Goal: Transaction & Acquisition: Purchase product/service

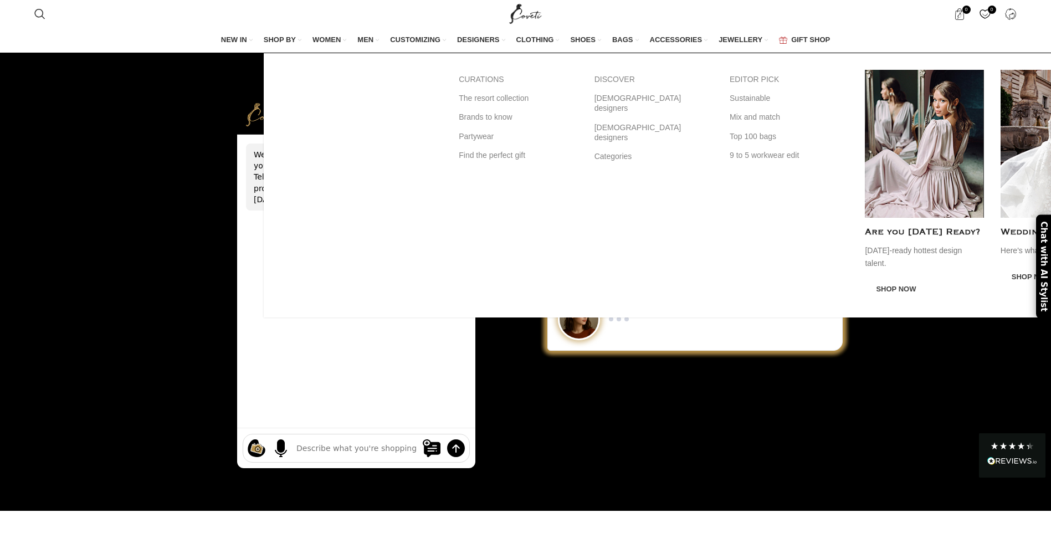
click at [284, 38] on span "SHOP BY" at bounding box center [280, 40] width 32 height 10
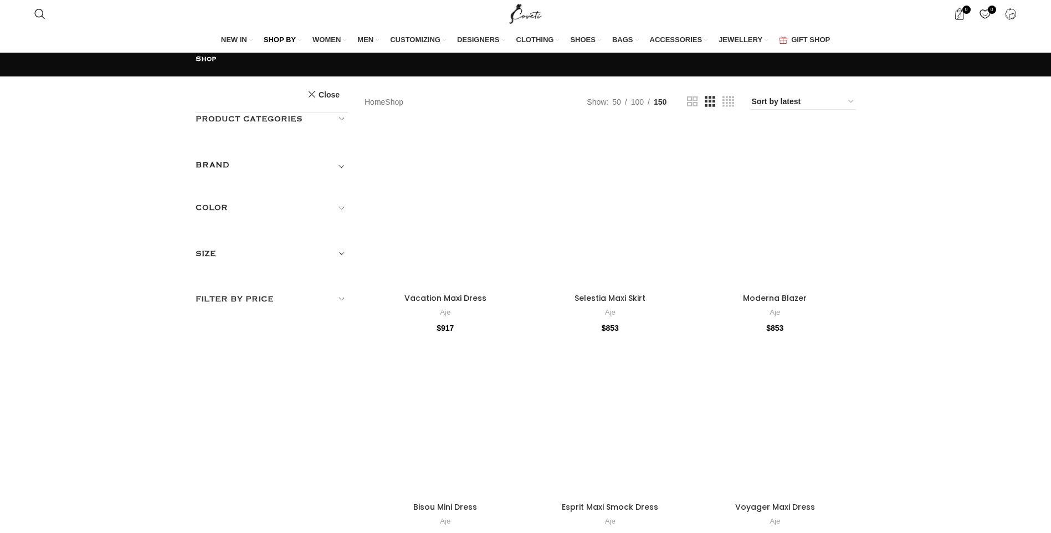
click at [337, 158] on span "Toggle filter" at bounding box center [341, 164] width 13 height 13
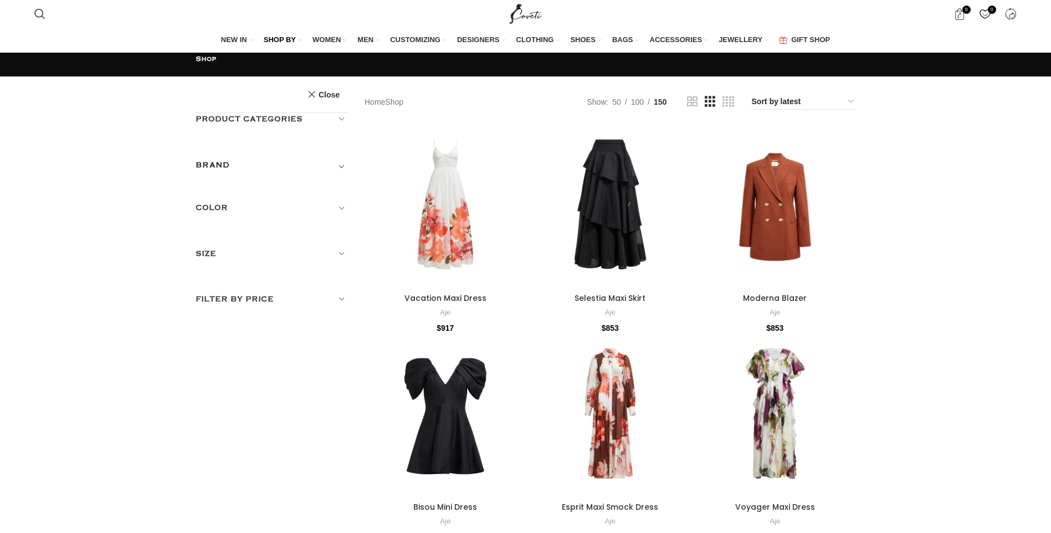
click at [341, 158] on span "Toggle filter" at bounding box center [341, 164] width 13 height 13
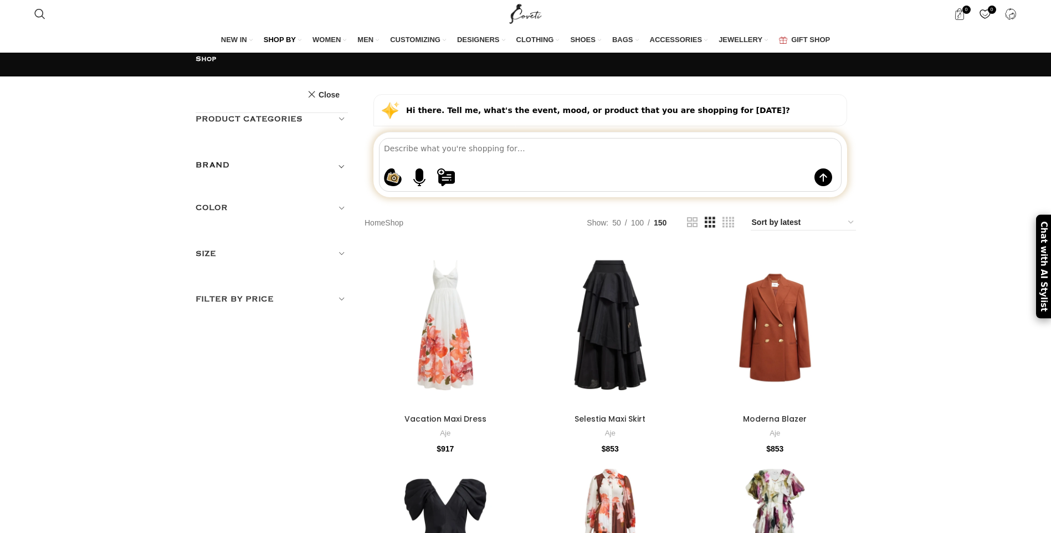
click at [230, 158] on div "BRAND" at bounding box center [271, 168] width 153 height 20
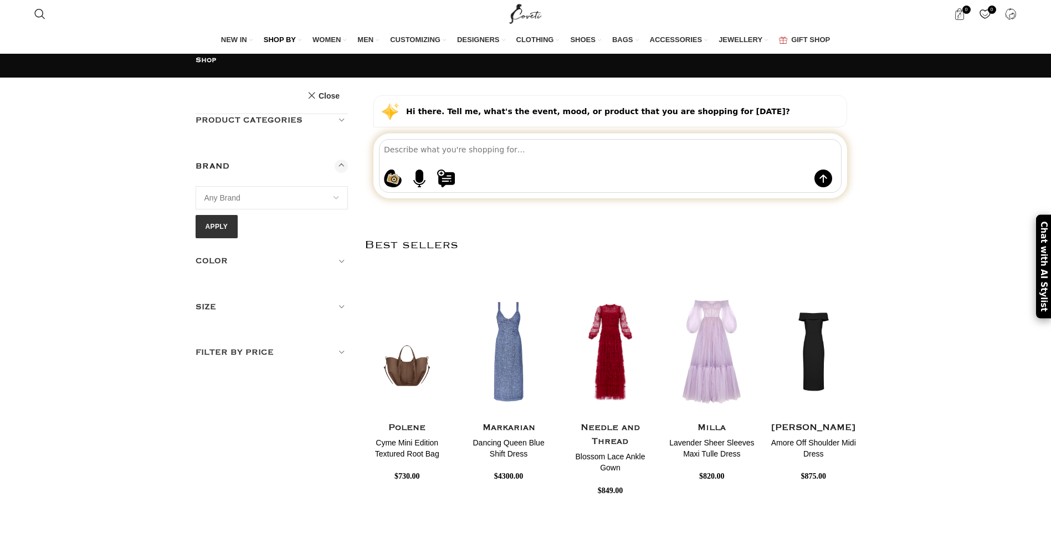
click at [237, 193] on span "Any Brand" at bounding box center [222, 197] width 36 height 9
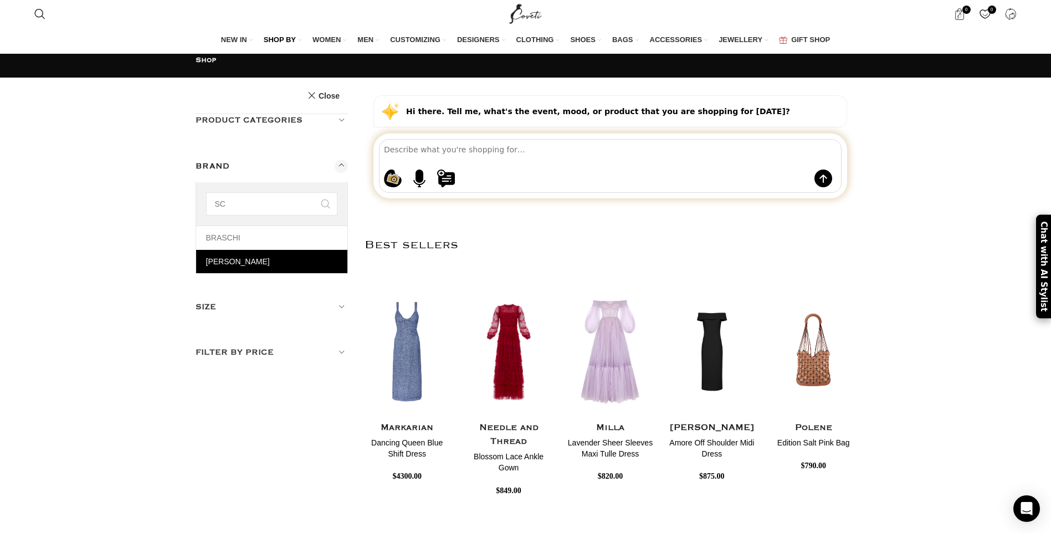
type input "SC"
select select "schiaparelli"
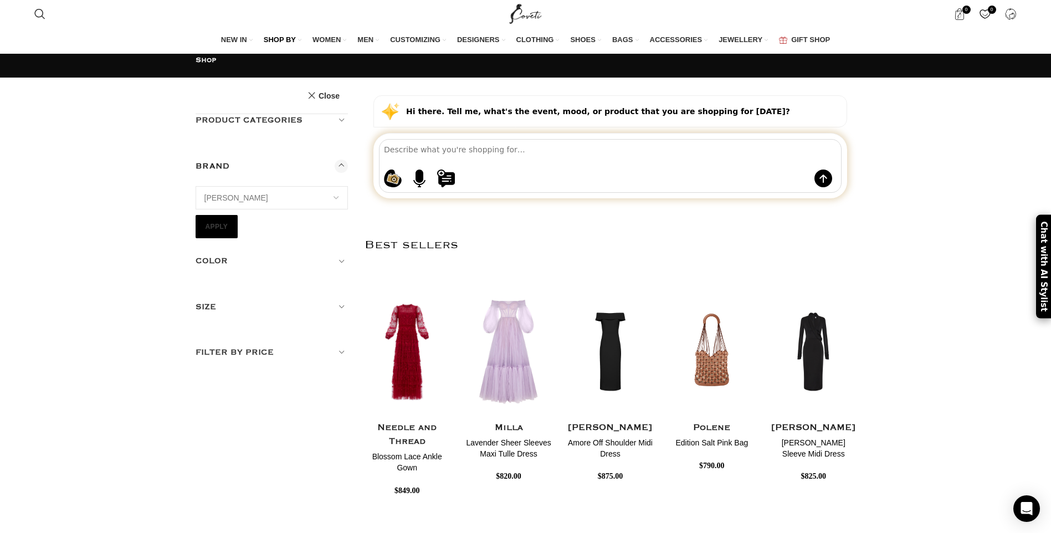
click at [223, 215] on button "Apply" at bounding box center [216, 226] width 43 height 23
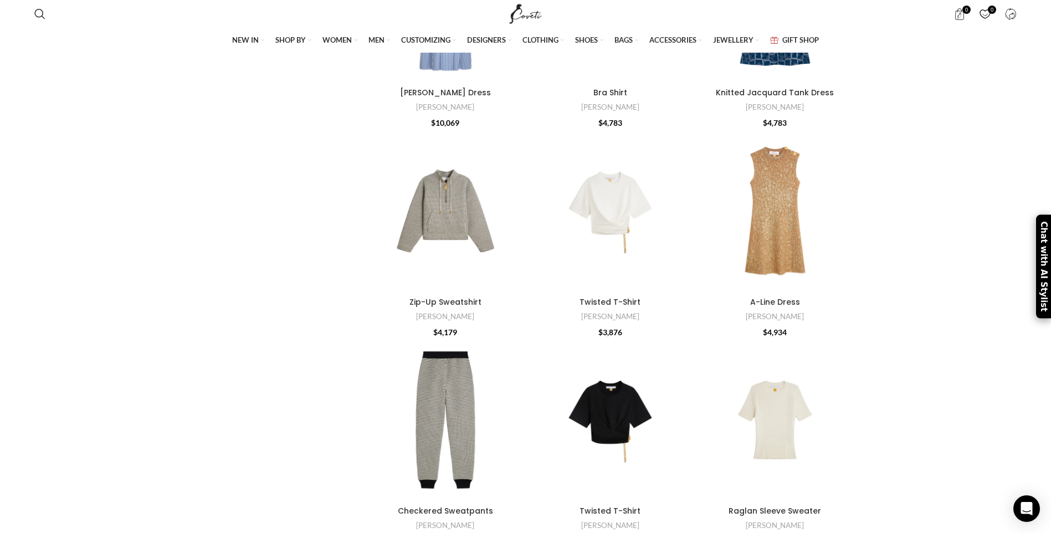
scroll to position [7349, 0]
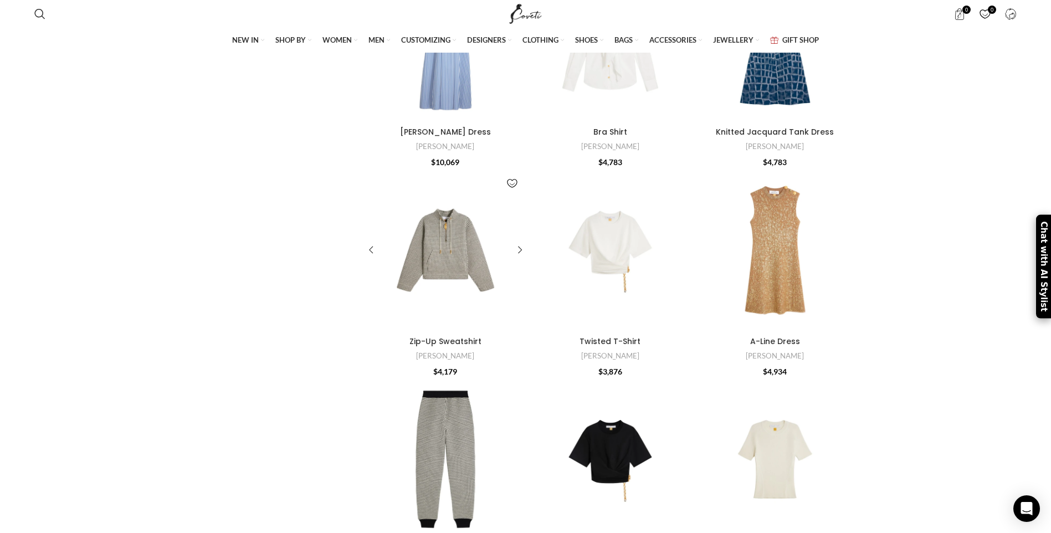
click at [443, 267] on div at bounding box center [404, 250] width 81 height 162
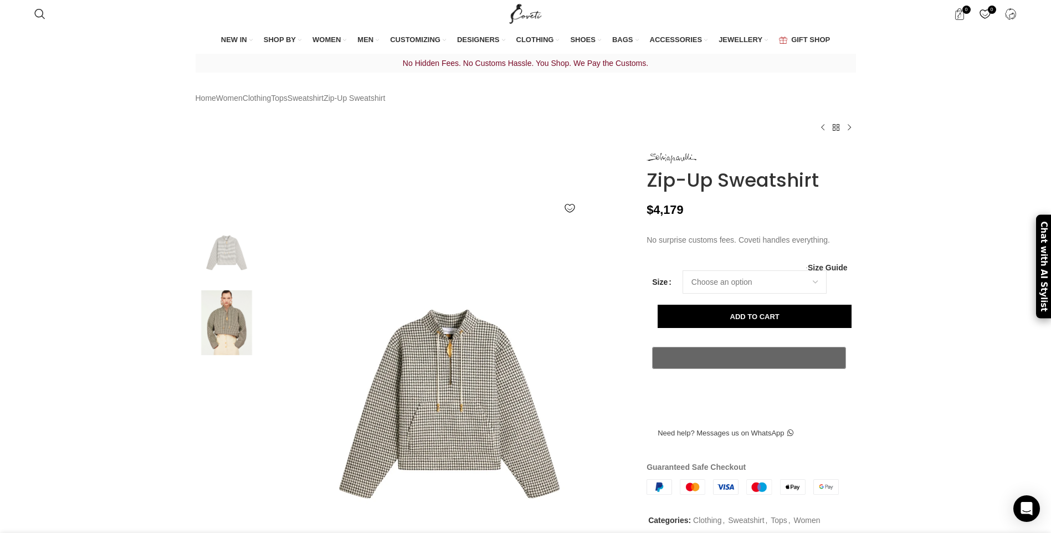
scroll to position [0, 117]
click at [748, 294] on select "Choose an option 4 UK 6 UK 8 UK 10 UK 12 UK 14 UK 16 UK" at bounding box center [754, 281] width 144 height 23
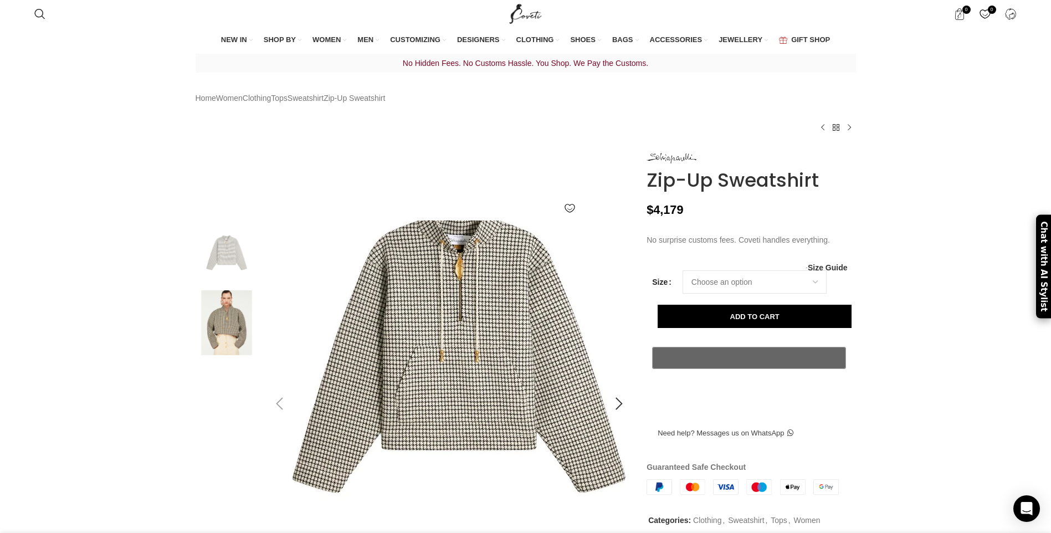
scroll to position [0, 583]
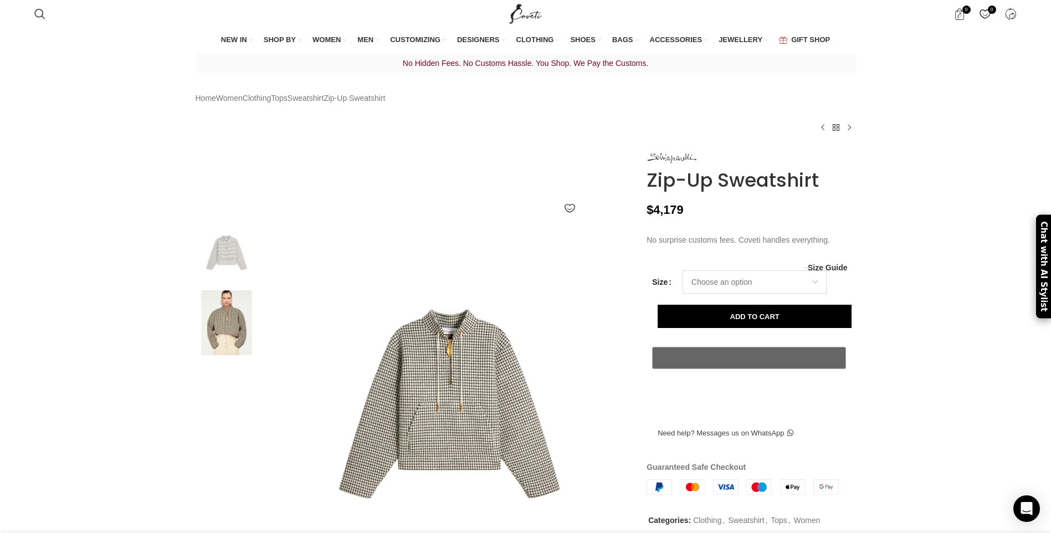
click at [714, 294] on select "Choose an option 4 UK 6 UK 8 UK 10 UK 12 UK 14 UK 16 UK" at bounding box center [754, 281] width 144 height 23
click at [682, 294] on select "Choose an option 4 UK 6 UK 8 UK 10 UK 12 UK 14 UK 16 UK" at bounding box center [754, 281] width 144 height 23
select select "6-uk"
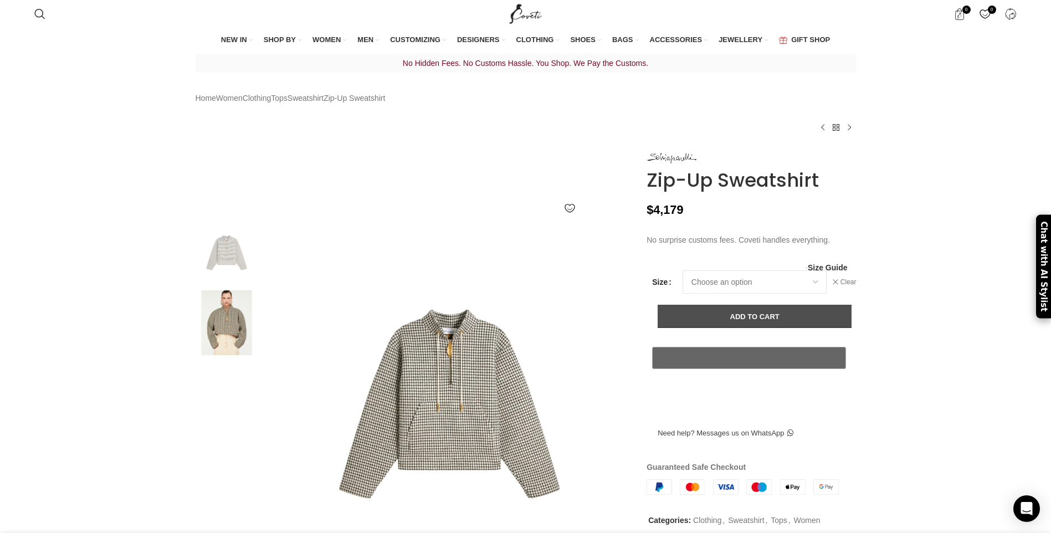
scroll to position [0, 699]
click at [733, 328] on button "Add to cart" at bounding box center [754, 316] width 194 height 23
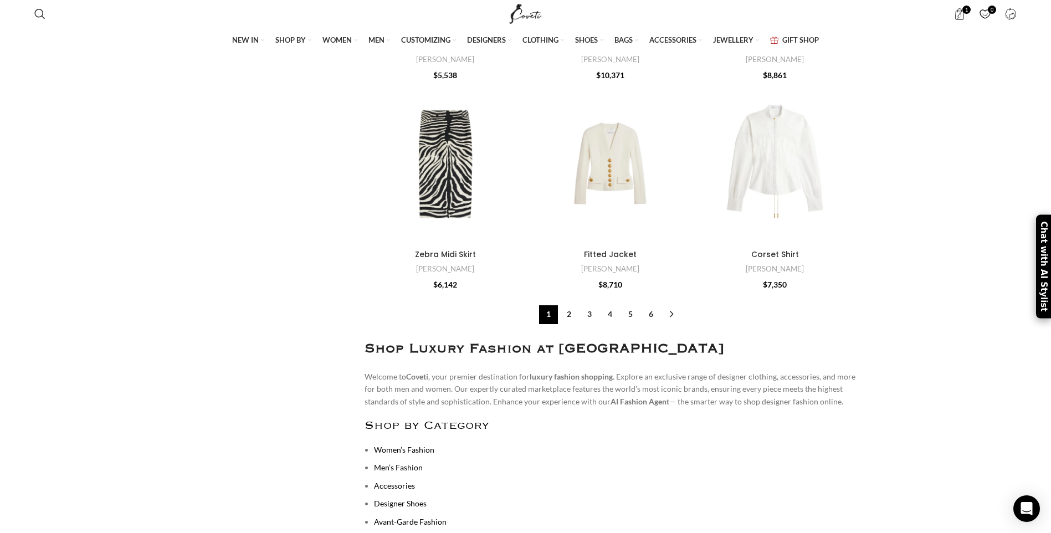
scroll to position [10966, 0]
click at [568, 304] on link "2" at bounding box center [568, 313] width 19 height 19
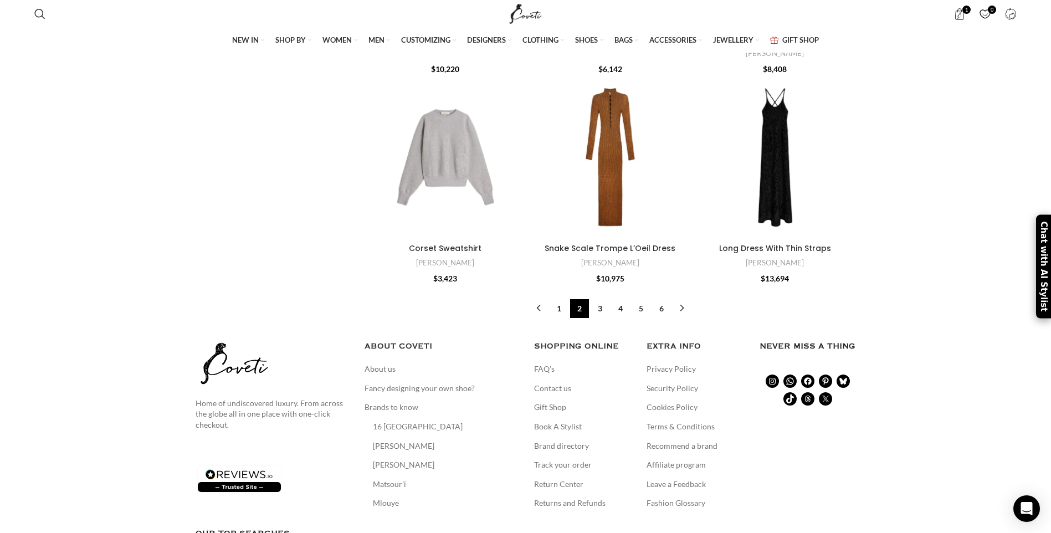
scroll to position [11611, 0]
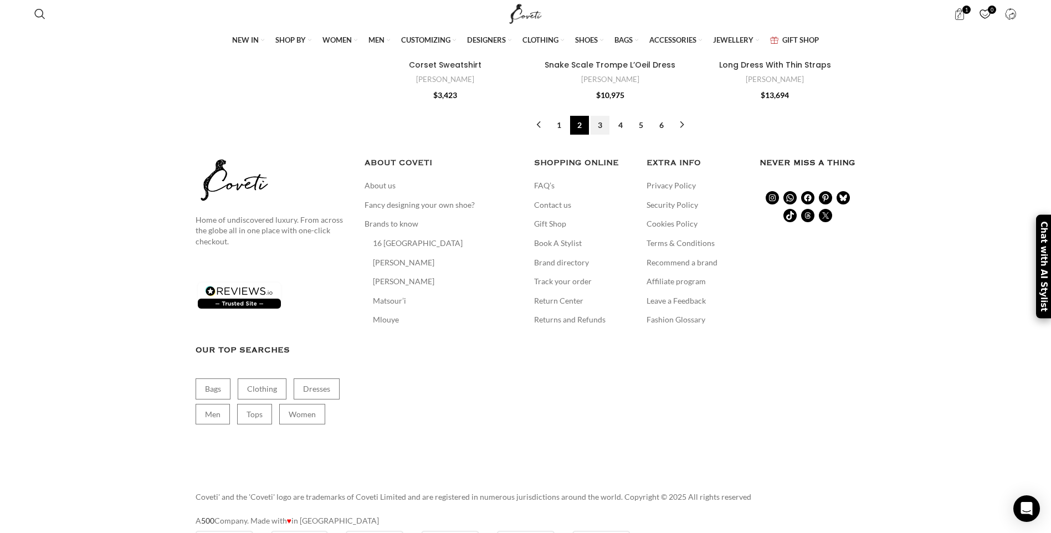
click at [600, 133] on link "3" at bounding box center [599, 125] width 19 height 19
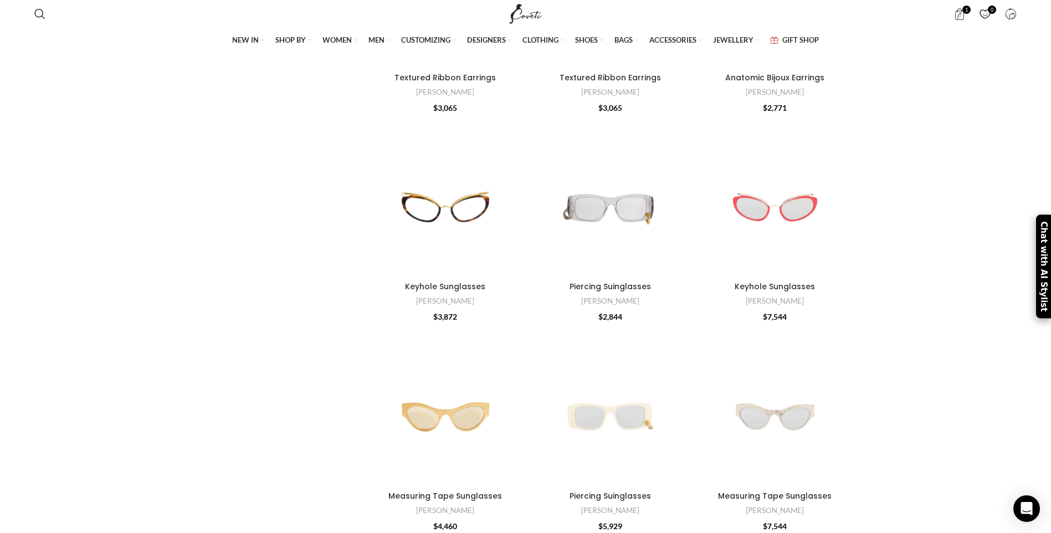
scroll to position [7991, 0]
click at [615, 284] on link "Piercing Suinglasses" at bounding box center [609, 288] width 81 height 11
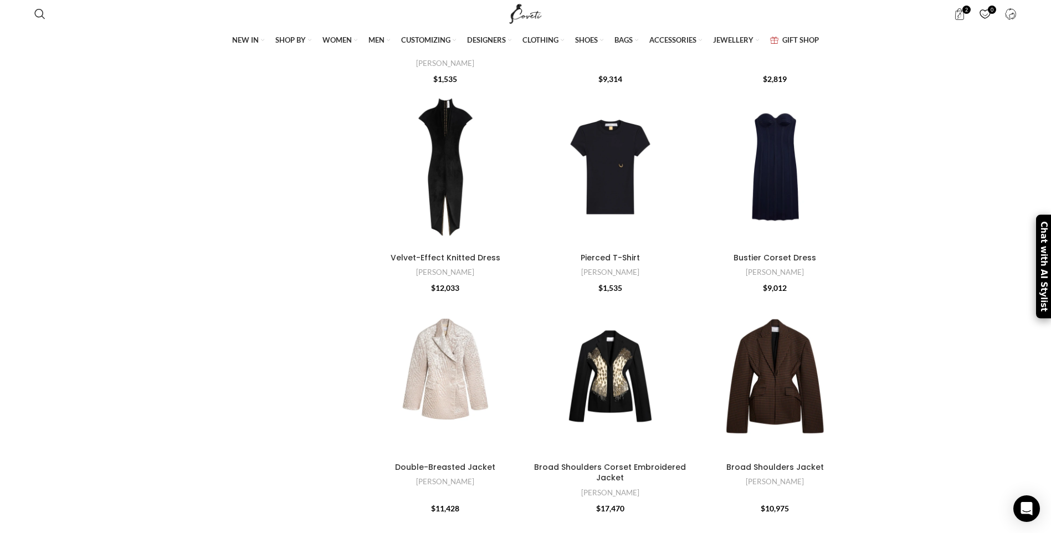
scroll to position [1145, 0]
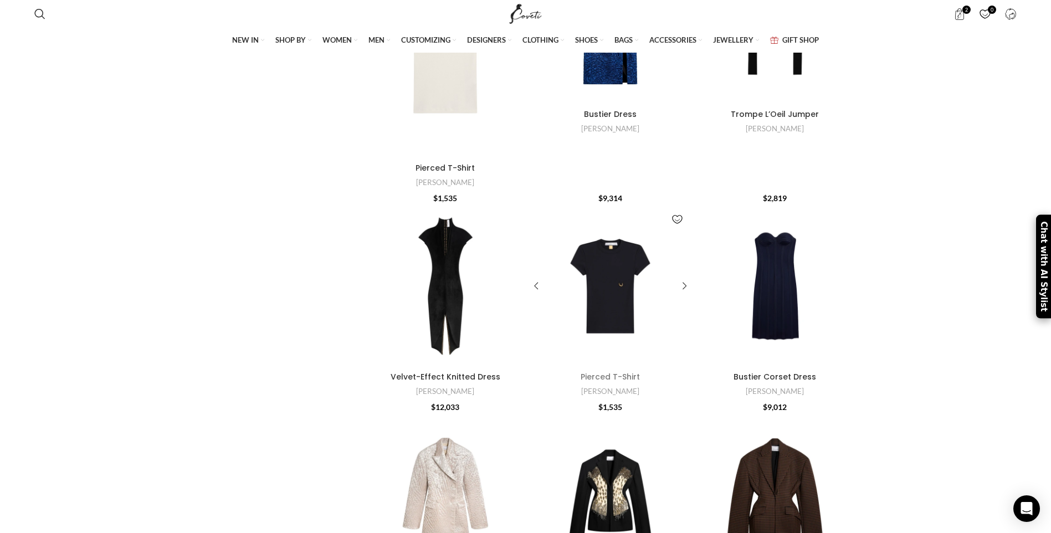
click at [622, 371] on link "Pierced T-Shirt" at bounding box center [609, 376] width 59 height 11
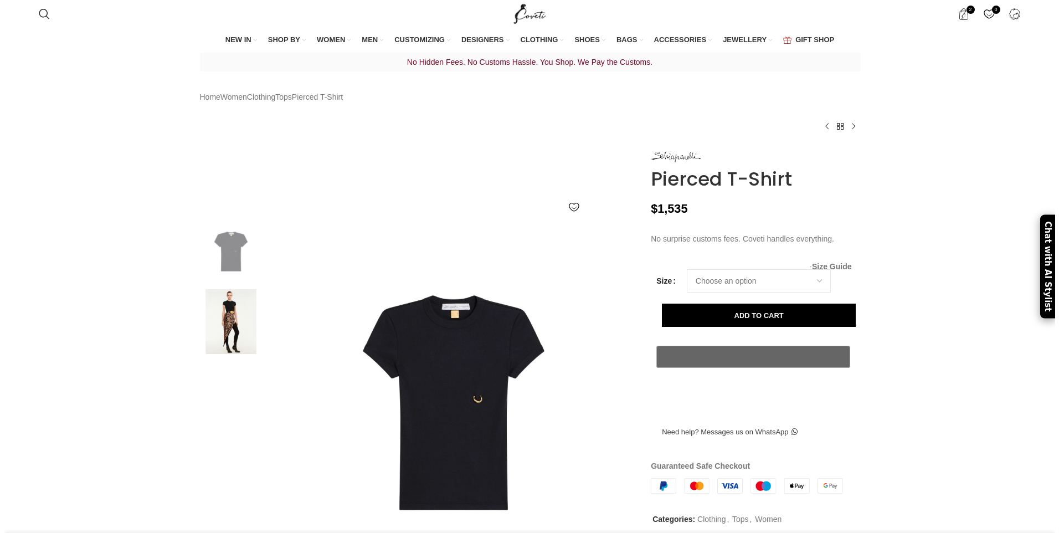
scroll to position [0, 117]
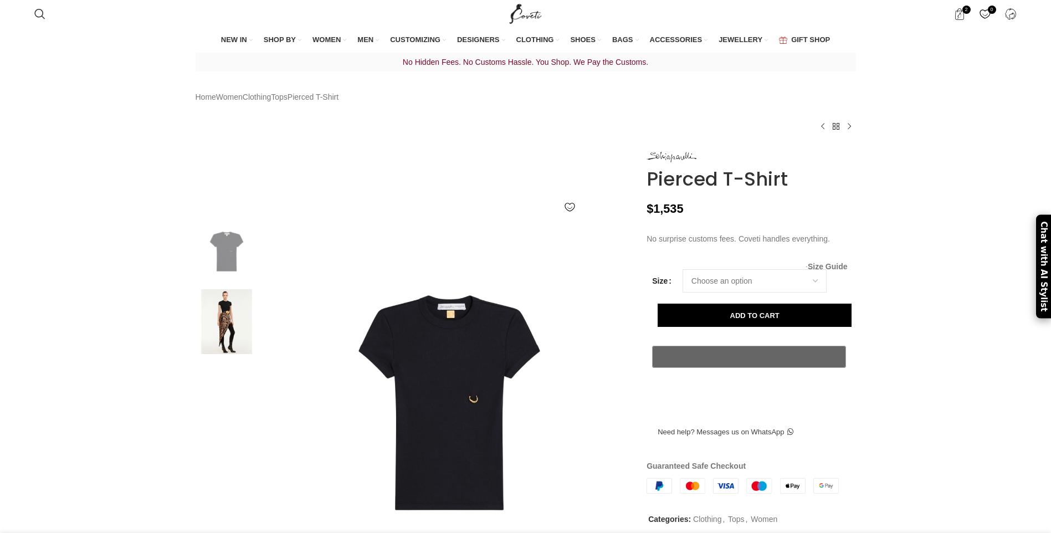
click at [812, 266] on span "Size Guide" at bounding box center [827, 266] width 40 height 0
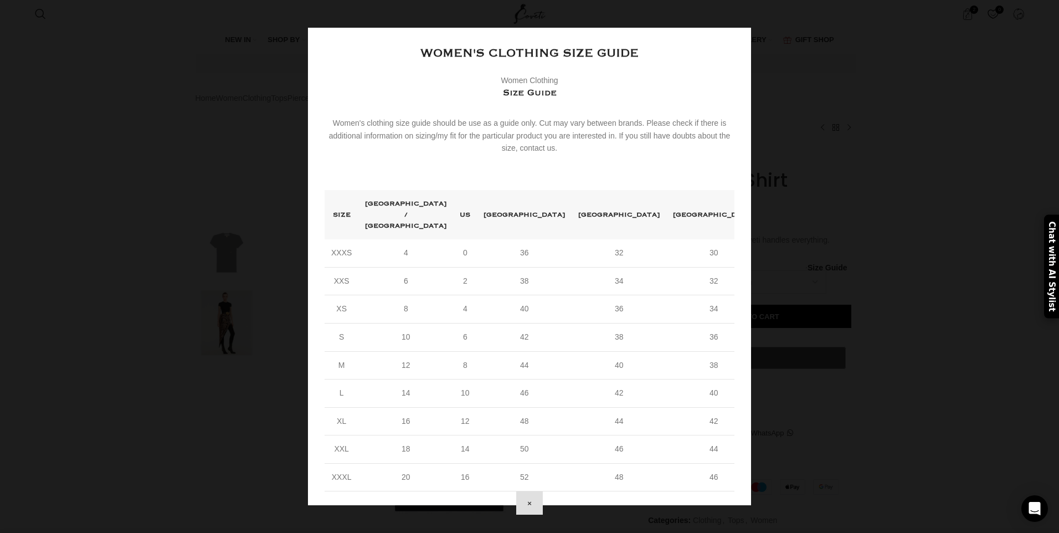
click at [543, 491] on button "×" at bounding box center [529, 502] width 27 height 23
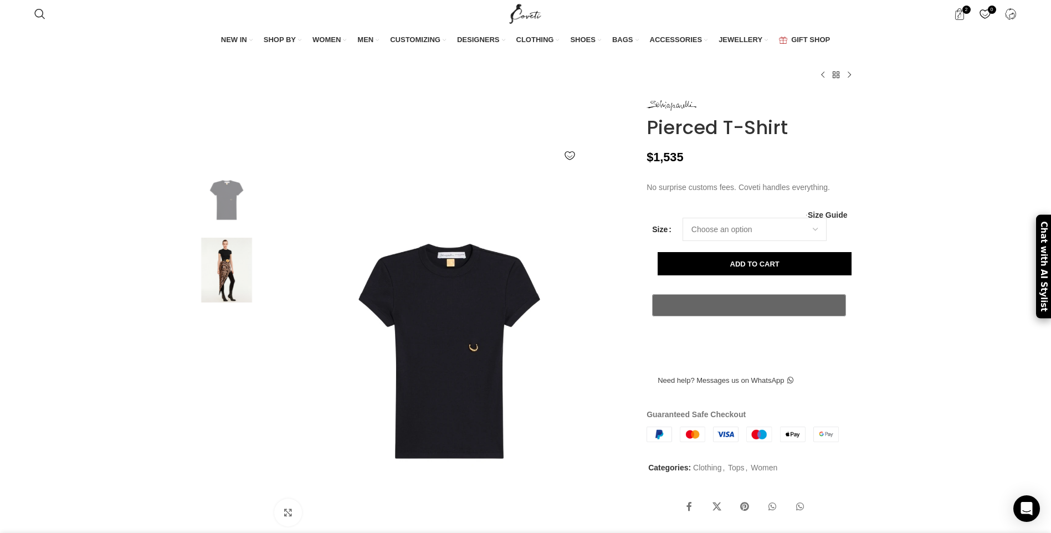
scroll to position [55, 0]
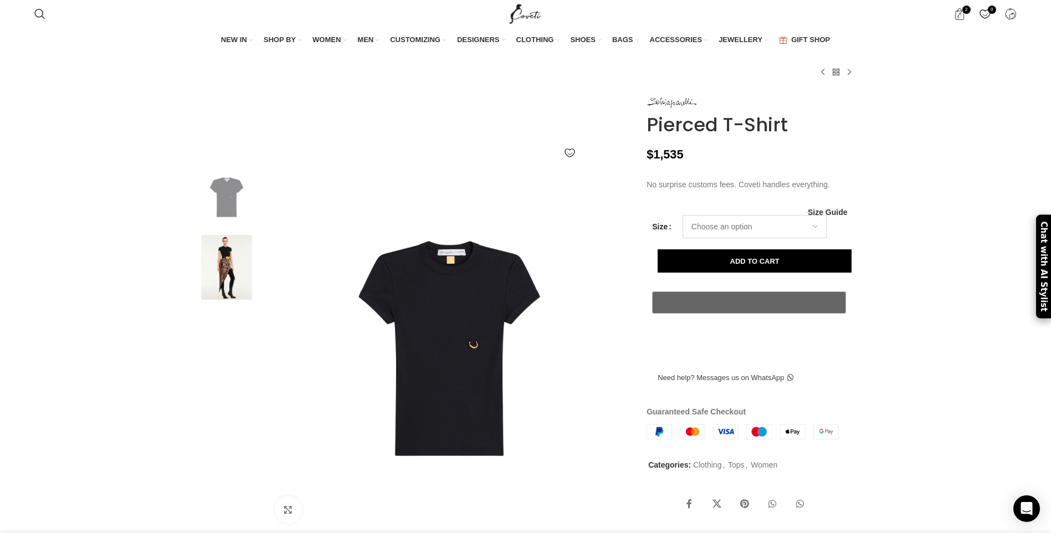
click at [750, 238] on select "Choose an option 4 UK 6 UK 8 UK 10 UK 12 UK 14 UK 16 UK" at bounding box center [754, 226] width 144 height 23
click at [682, 238] on select "Choose an option 4 UK 6 UK 8 UK 10 UK 12 UK 14 UK 16 UK" at bounding box center [754, 226] width 144 height 23
select select "6-uk"
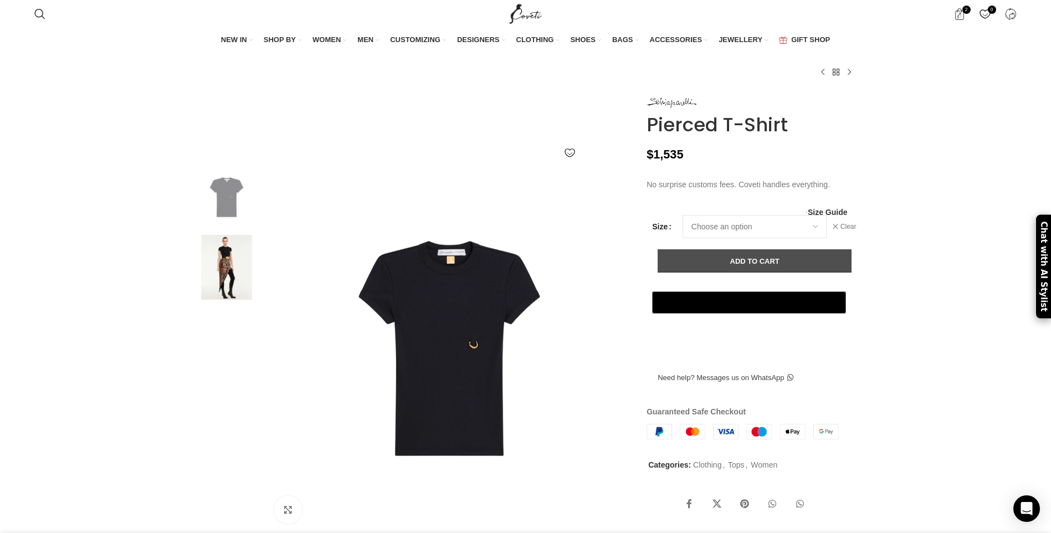
click at [738, 272] on button "Add to cart" at bounding box center [754, 260] width 194 height 23
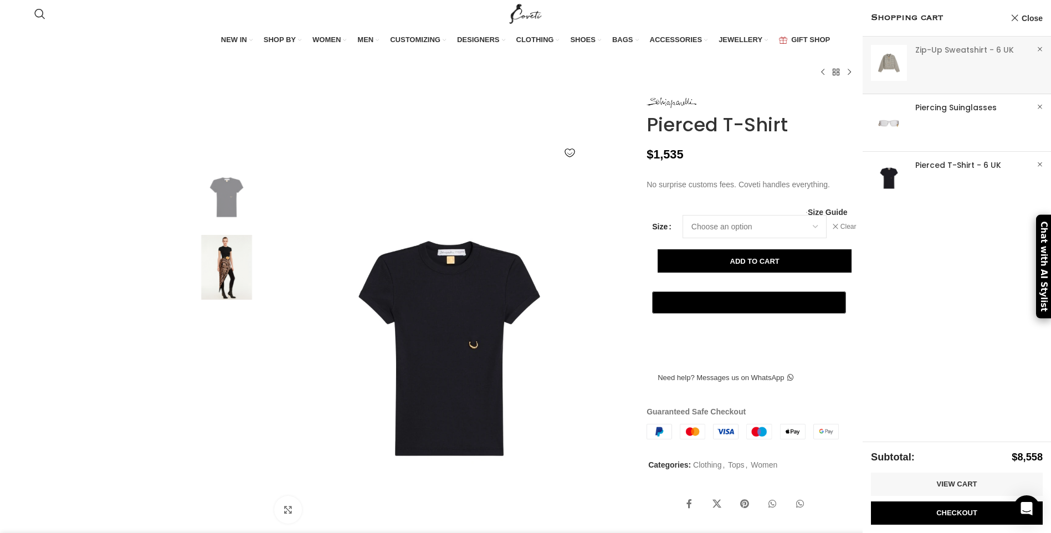
scroll to position [0, 466]
click at [959, 48] on link "Show" at bounding box center [956, 63] width 188 height 53
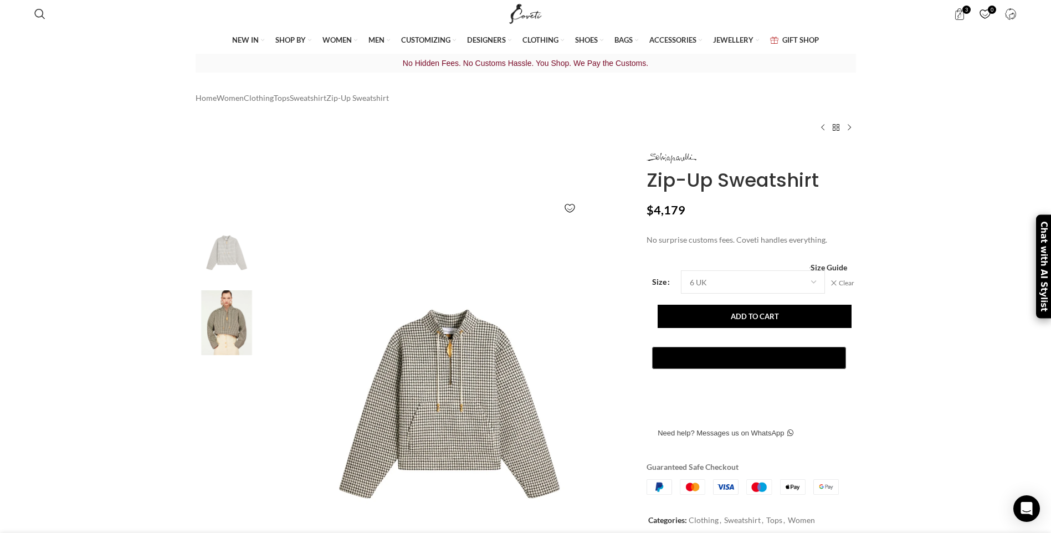
scroll to position [0, 117]
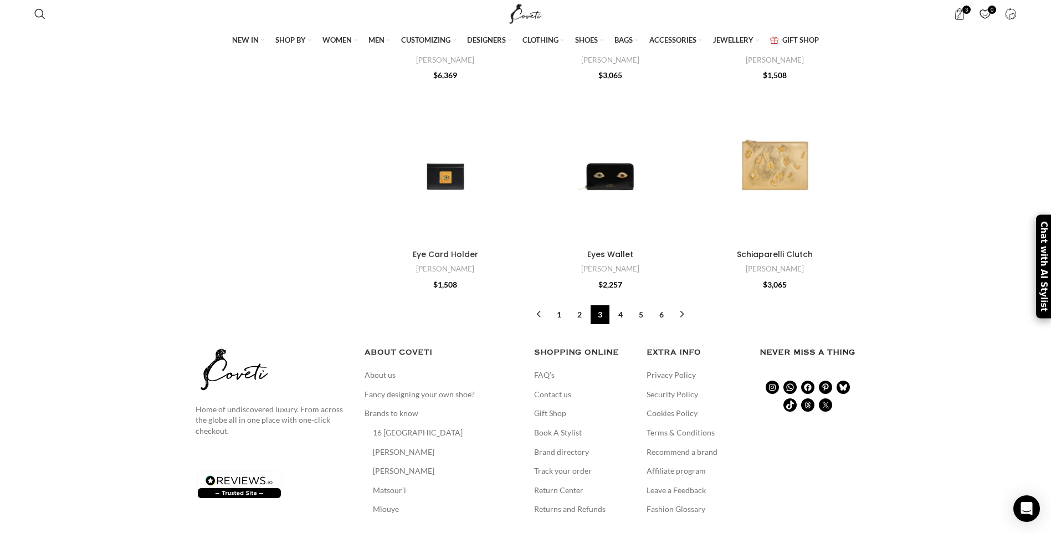
scroll to position [11170, 0]
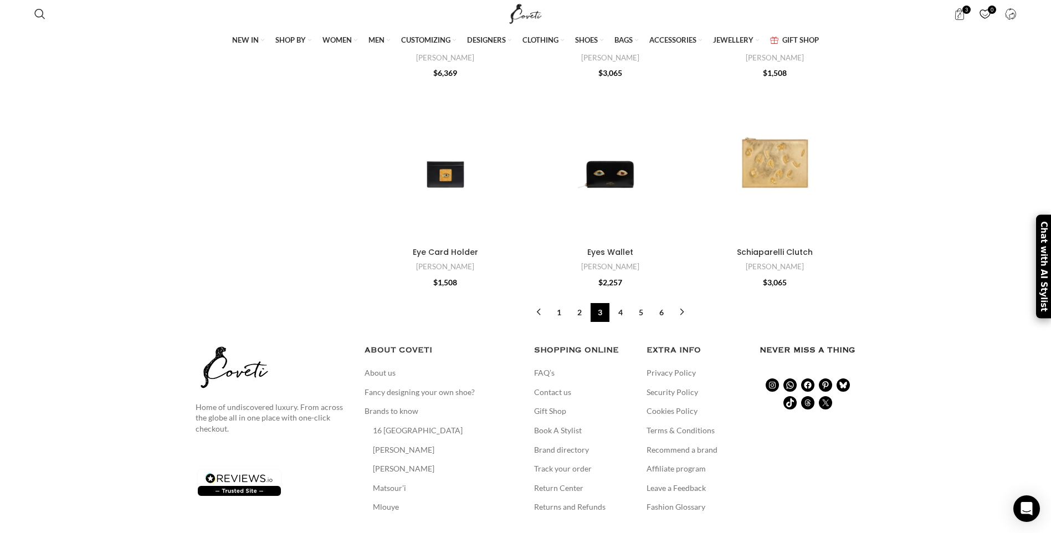
click at [623, 303] on link "4" at bounding box center [620, 312] width 19 height 19
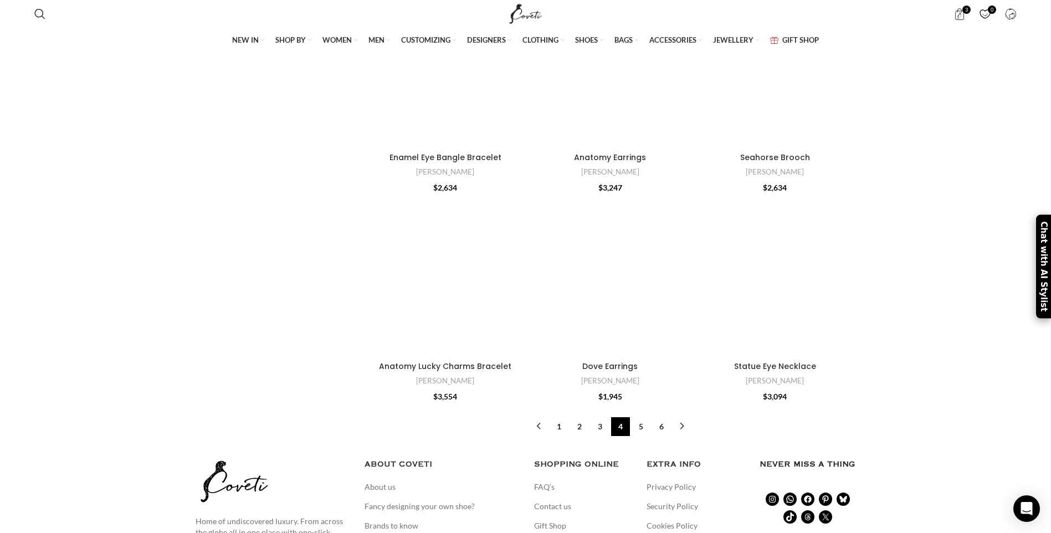
scroll to position [10540, 0]
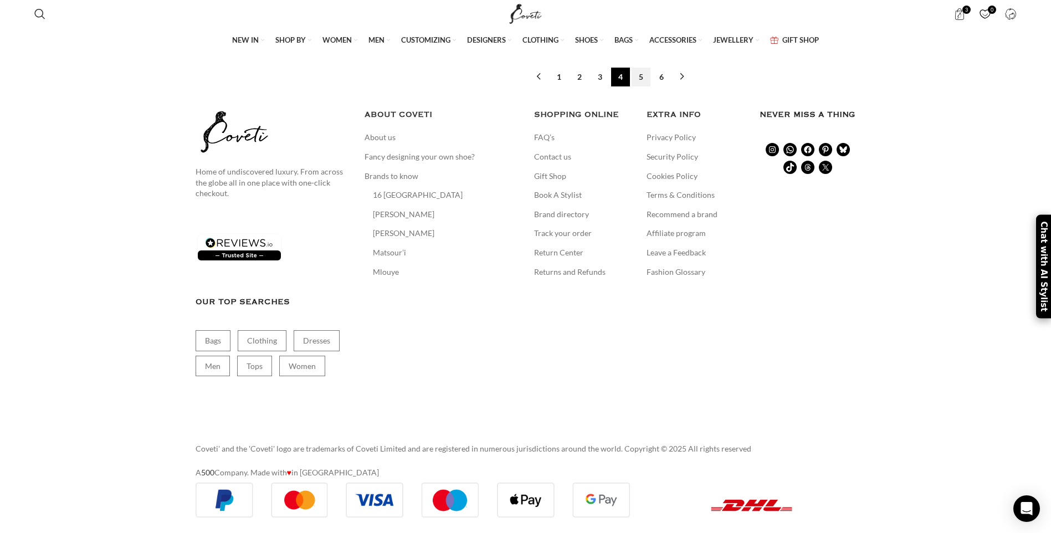
click at [643, 75] on link "5" at bounding box center [640, 77] width 19 height 19
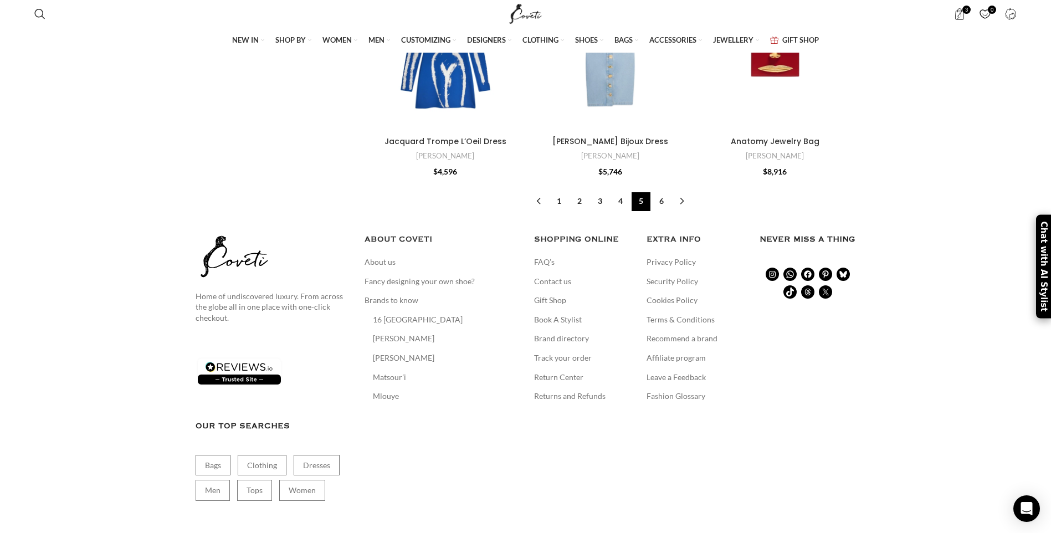
scroll to position [10274, 0]
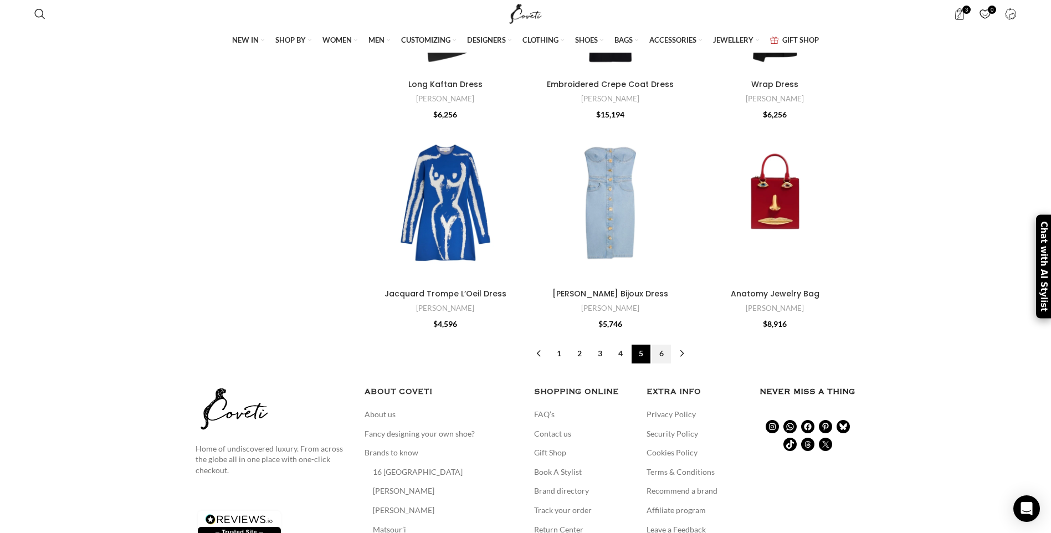
click at [659, 349] on link "6" at bounding box center [661, 353] width 19 height 19
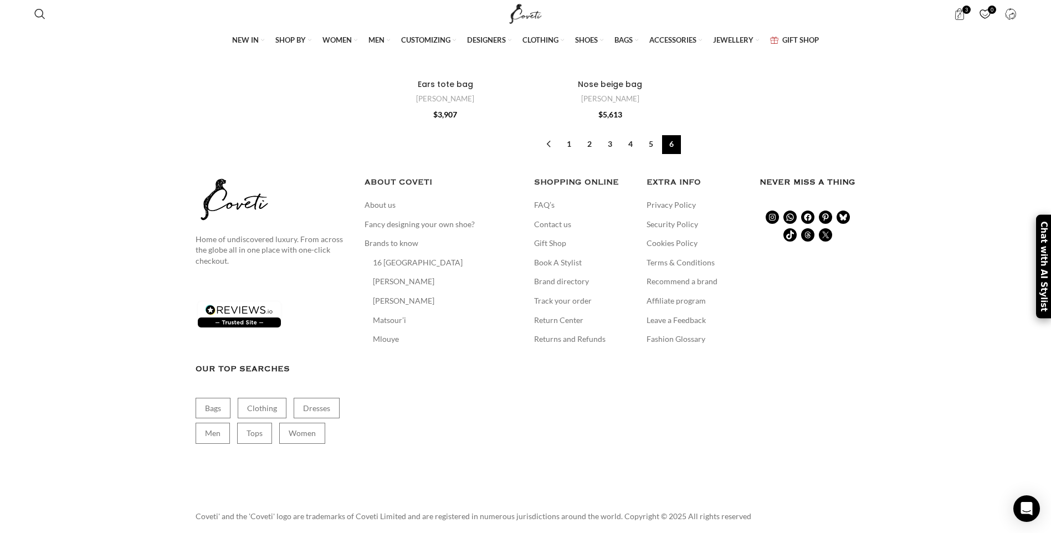
scroll to position [6314, 0]
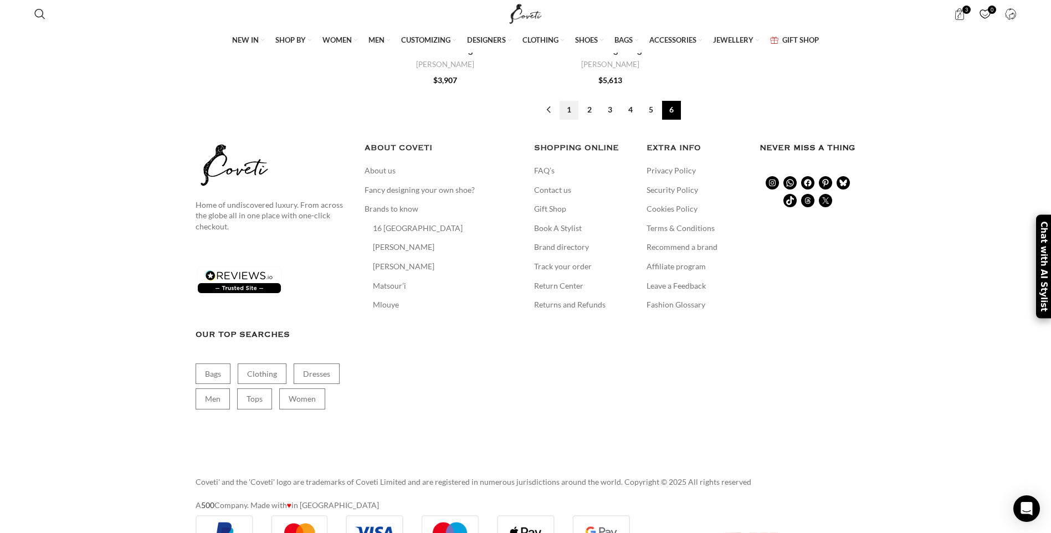
drag, startPoint x: 569, startPoint y: 121, endPoint x: 574, endPoint y: 125, distance: 6.3
click at [569, 120] on link "1" at bounding box center [568, 110] width 19 height 19
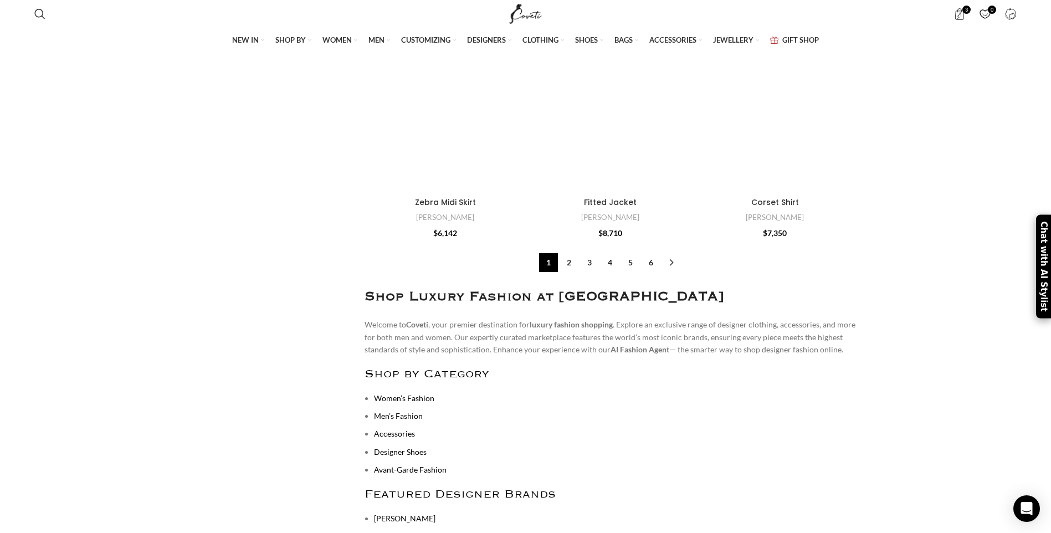
scroll to position [10744, 0]
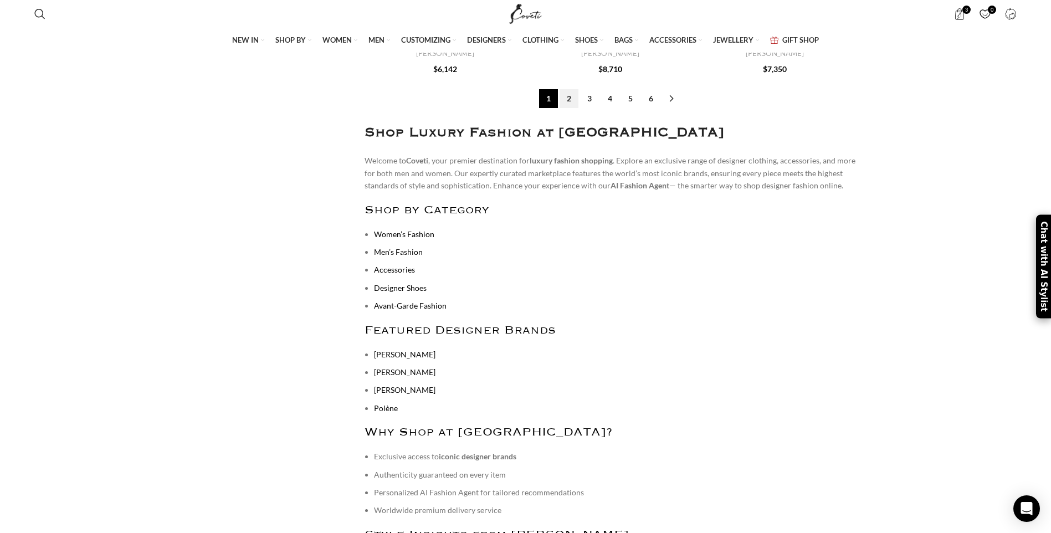
click at [567, 89] on link "2" at bounding box center [568, 98] width 19 height 19
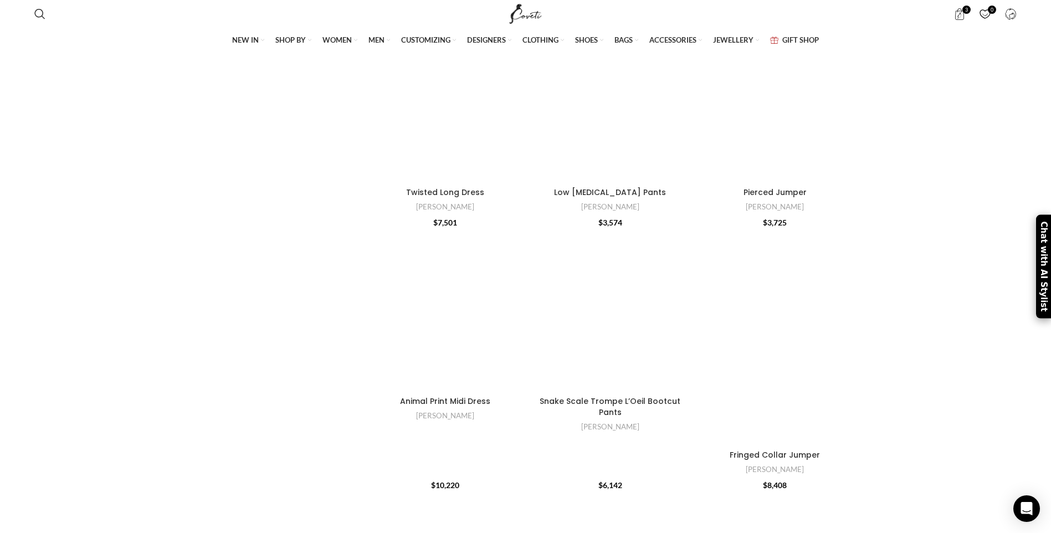
scroll to position [10966, 0]
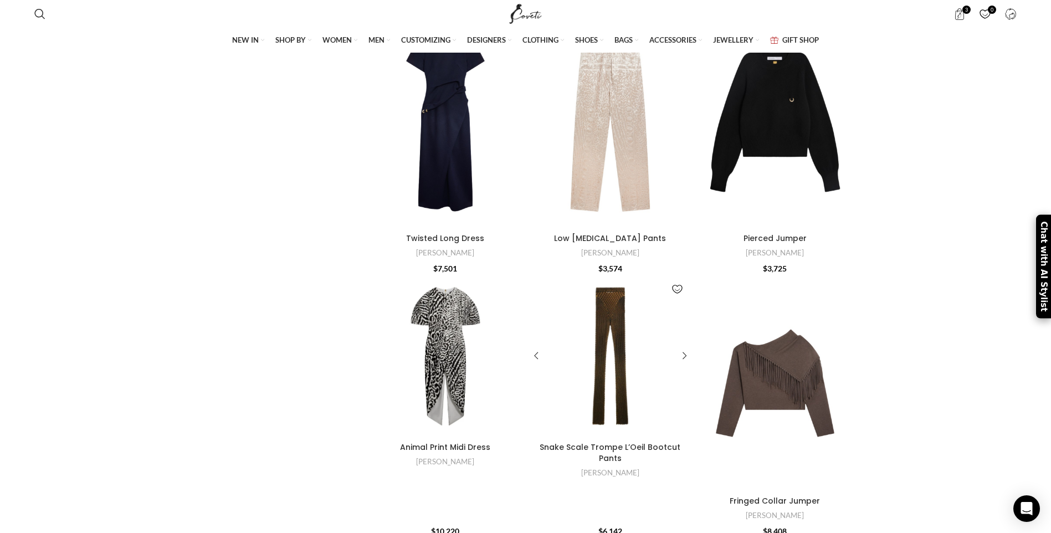
click at [624, 348] on div at bounding box center [610, 356] width 54 height 162
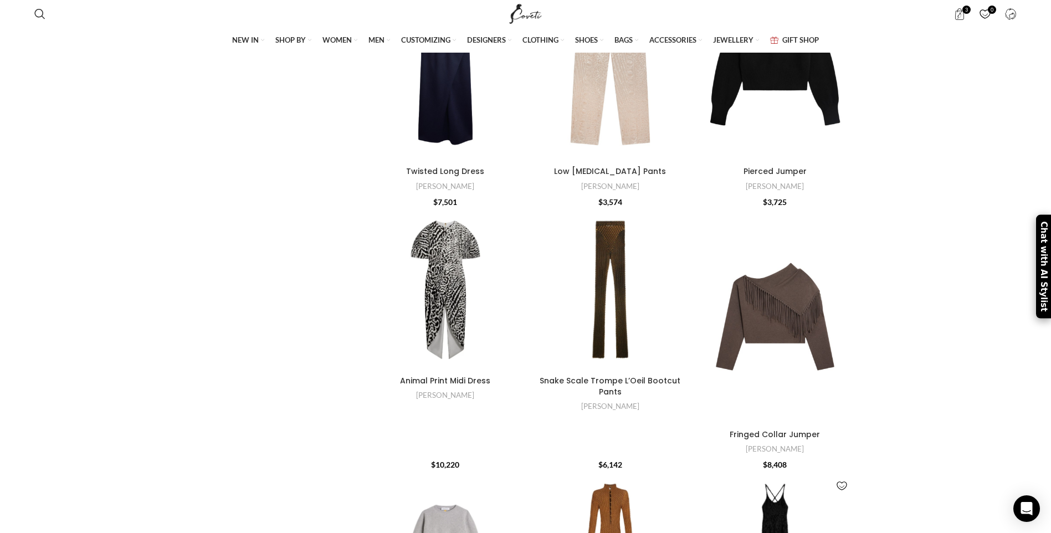
scroll to position [11691, 0]
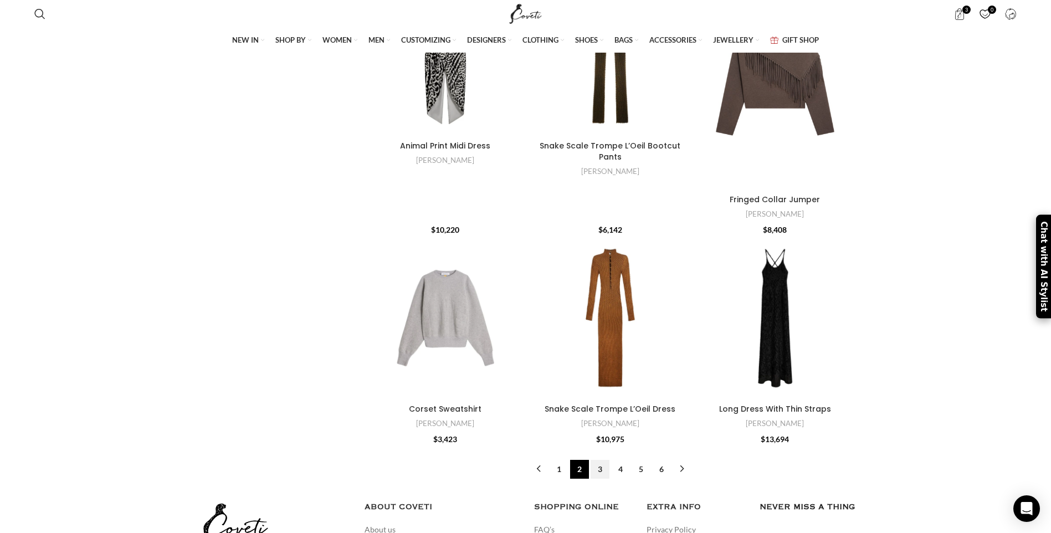
click at [601, 465] on link "3" at bounding box center [599, 469] width 19 height 19
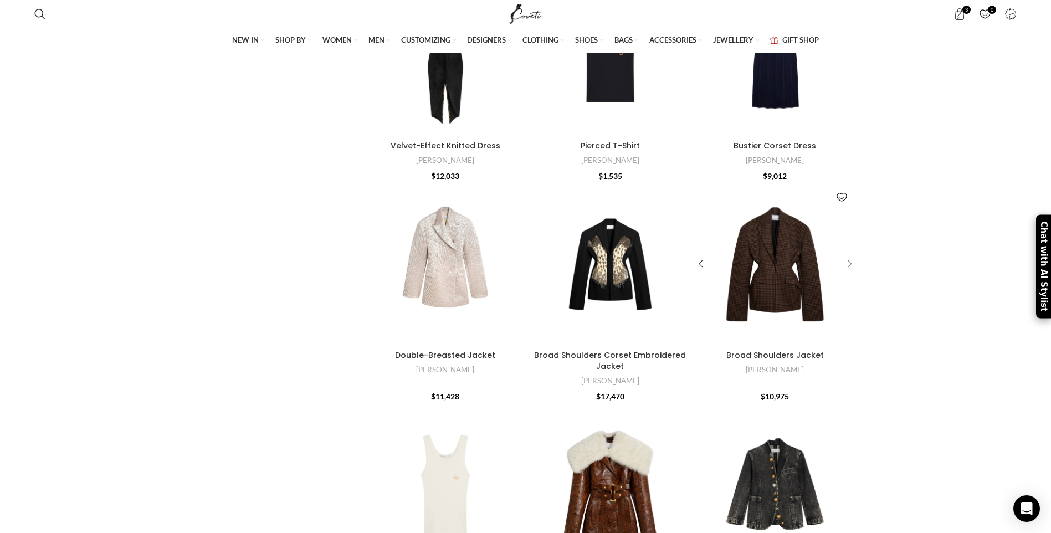
scroll to position [957, 0]
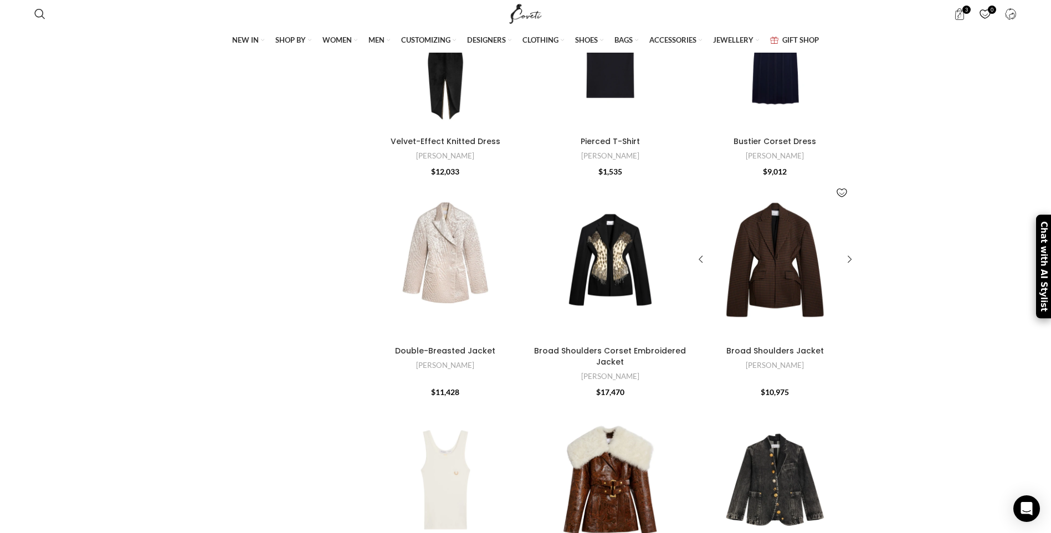
click at [788, 282] on div at bounding box center [775, 260] width 54 height 162
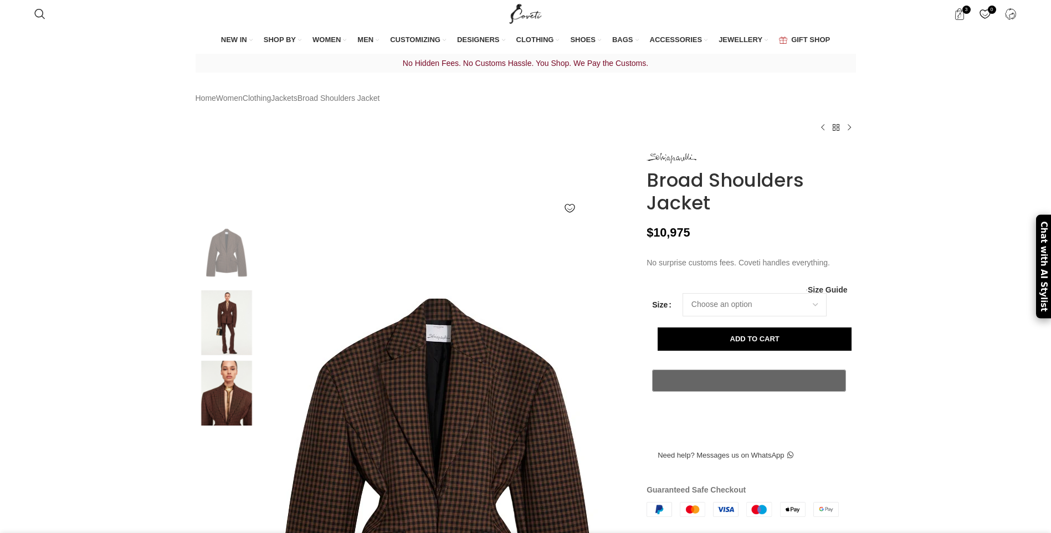
scroll to position [111, 0]
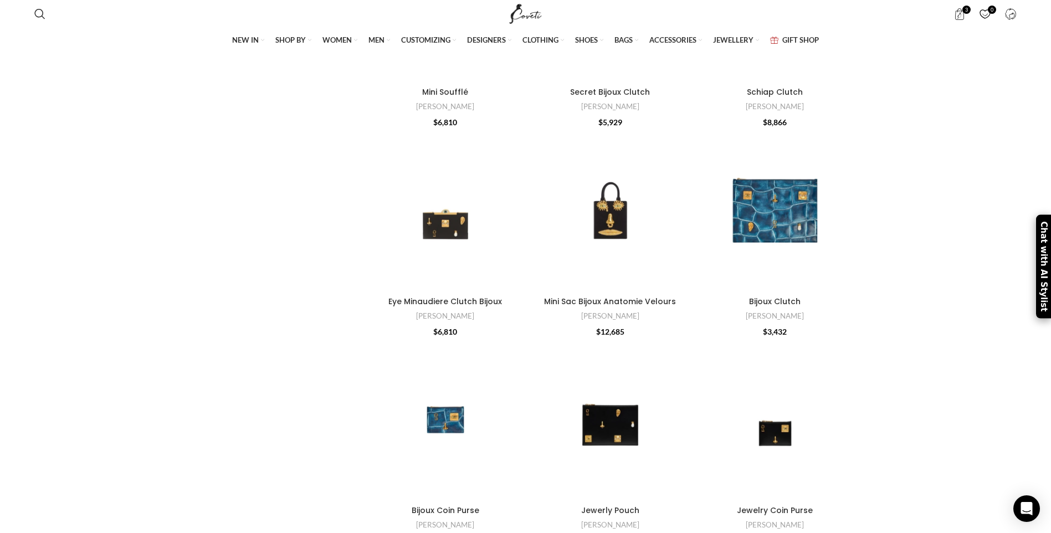
scroll to position [10301, 0]
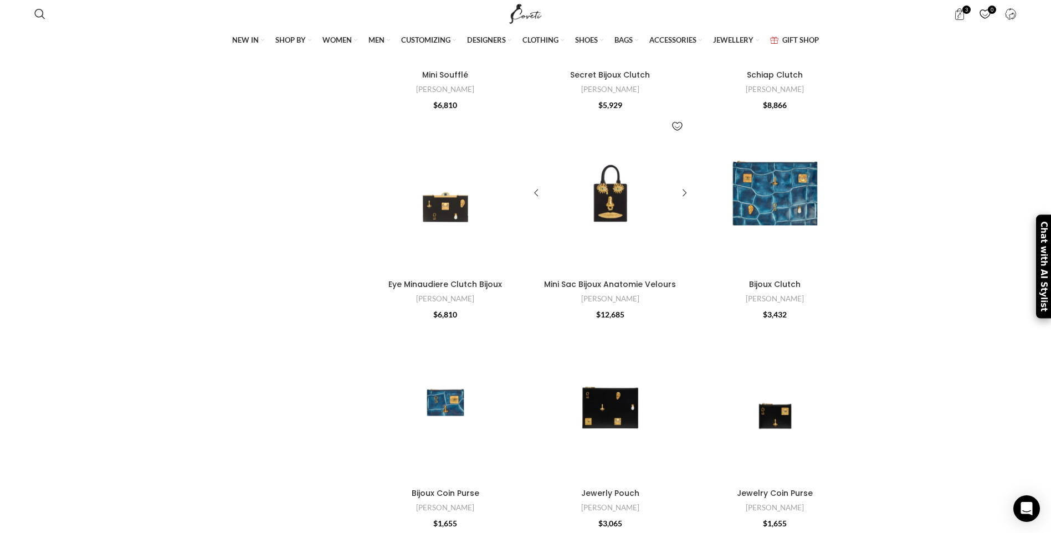
click at [611, 191] on div at bounding box center [610, 193] width 54 height 162
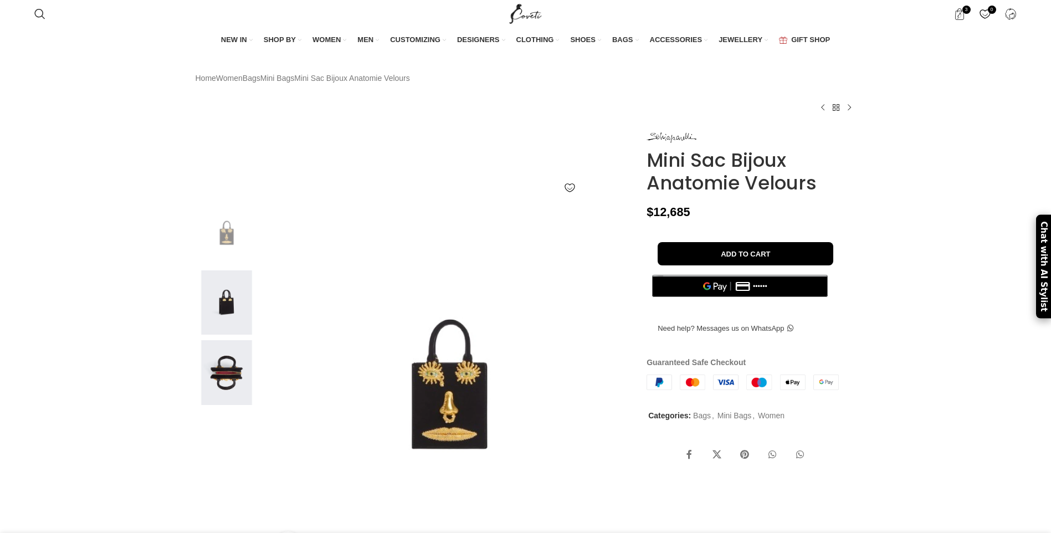
click at [222, 270] on img at bounding box center [227, 302] width 68 height 65
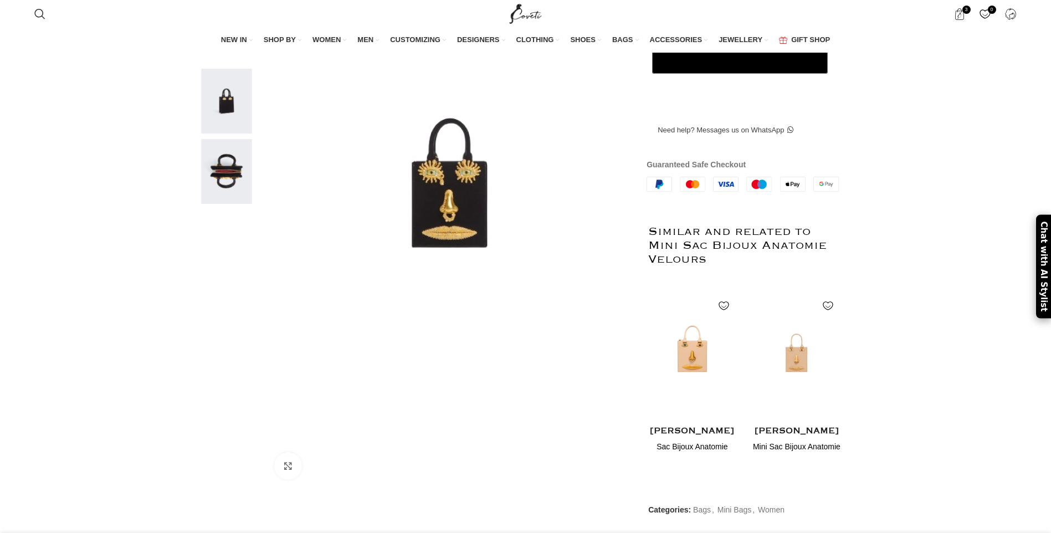
scroll to position [0, 117]
click at [699, 385] on img "1 / 2" at bounding box center [692, 355] width 90 height 137
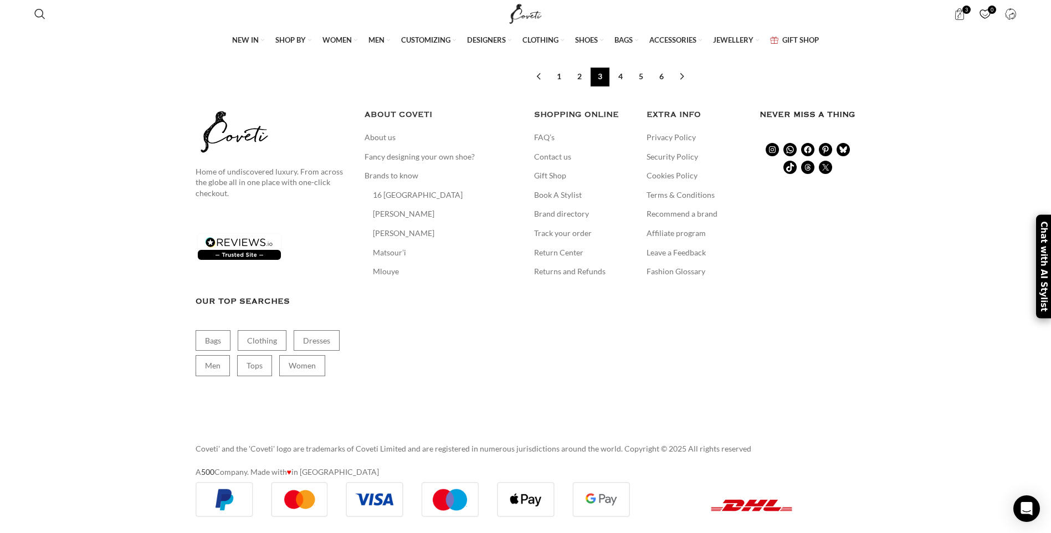
scroll to position [11114, 0]
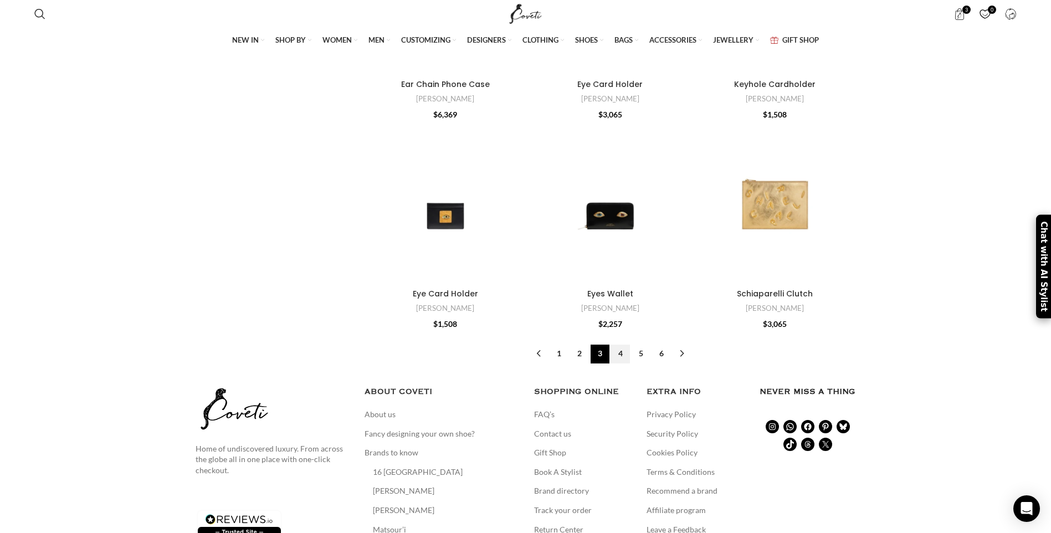
click at [620, 349] on link "4" at bounding box center [620, 353] width 19 height 19
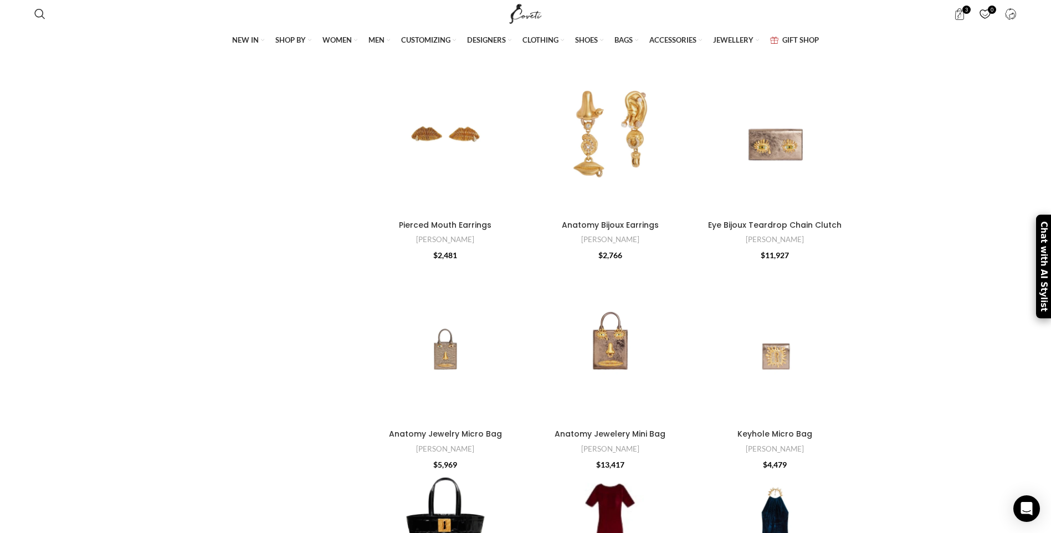
scroll to position [1956, 0]
click at [612, 365] on div at bounding box center [630, 344] width 40 height 162
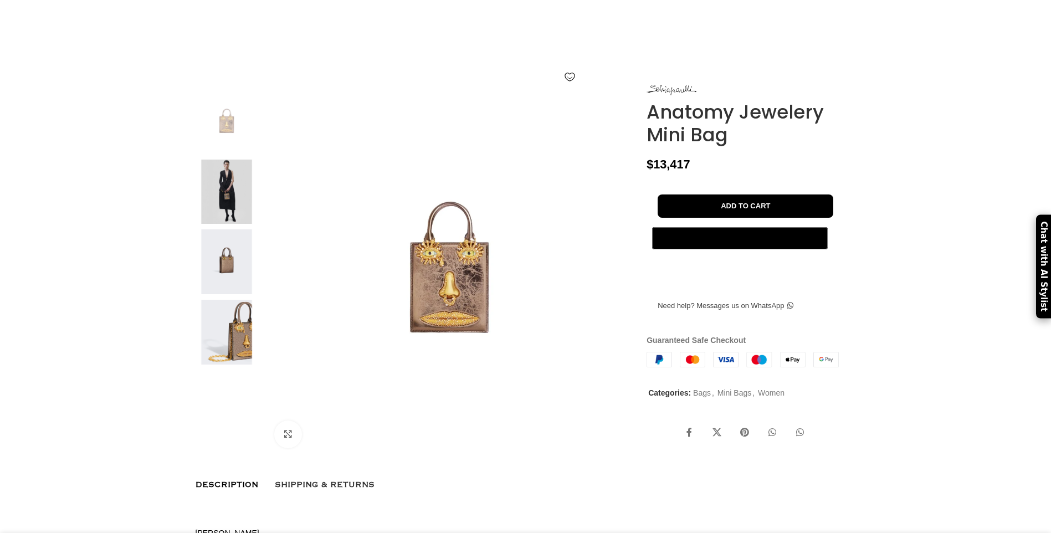
click at [229, 223] on img at bounding box center [227, 192] width 68 height 65
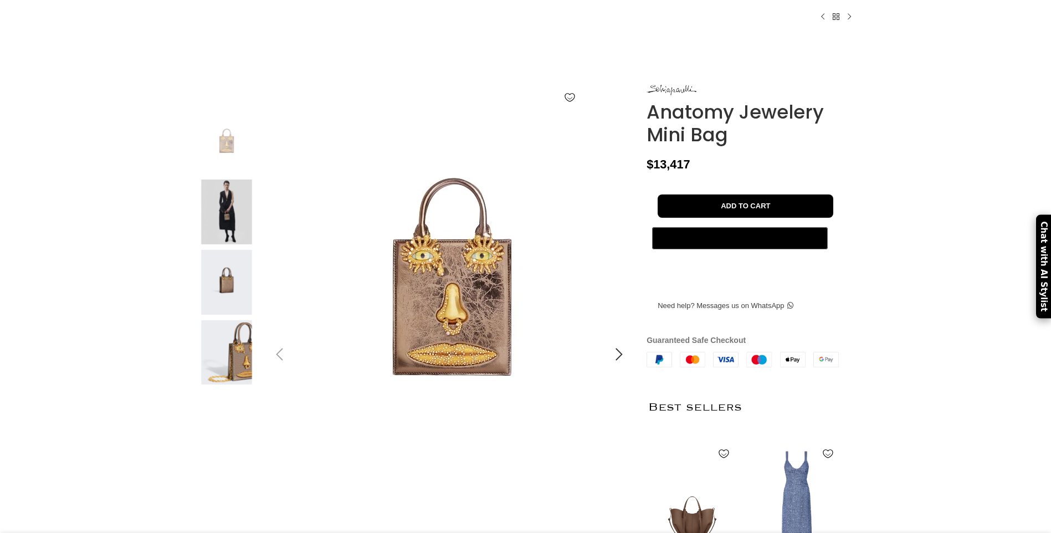
scroll to position [0, 117]
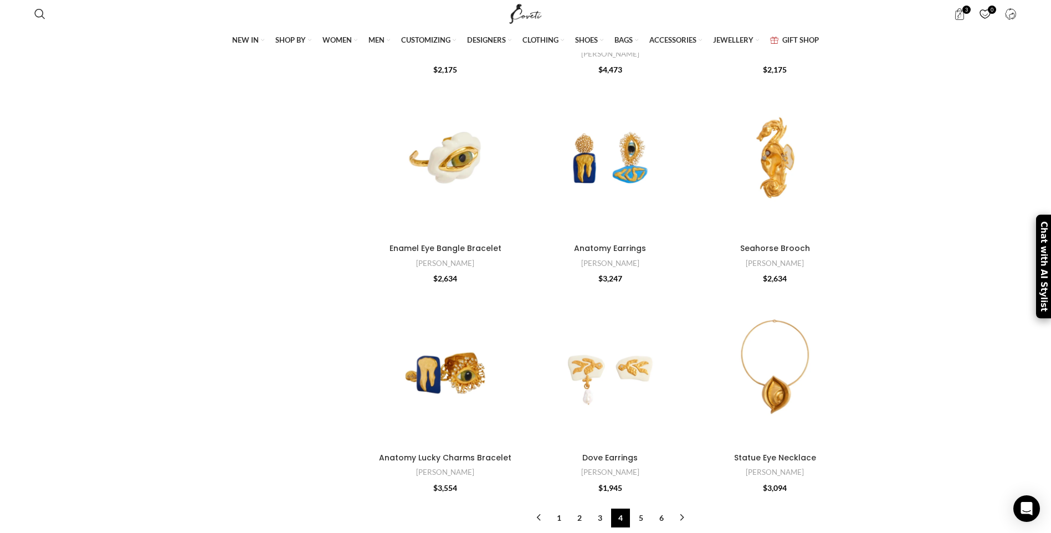
scroll to position [10813, 0]
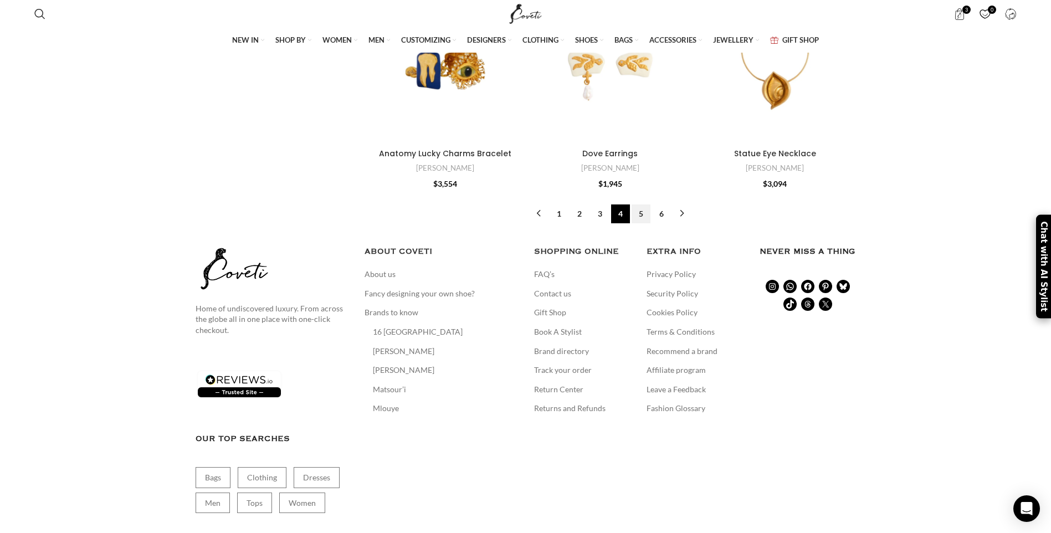
click at [643, 213] on link "5" at bounding box center [640, 213] width 19 height 19
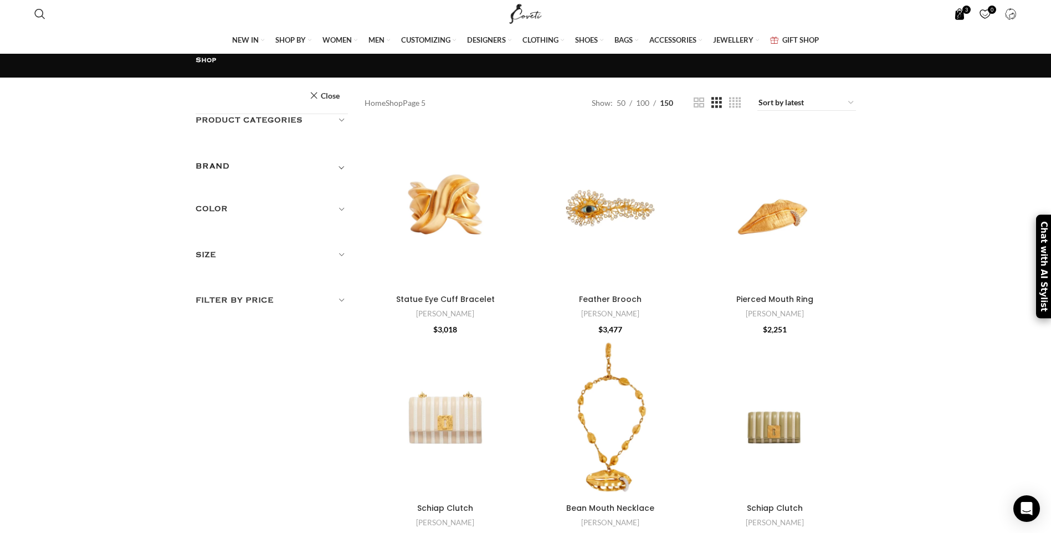
click at [963, 13] on span "3 items" at bounding box center [960, 14] width 12 height 12
